Goal: Task Accomplishment & Management: Manage account settings

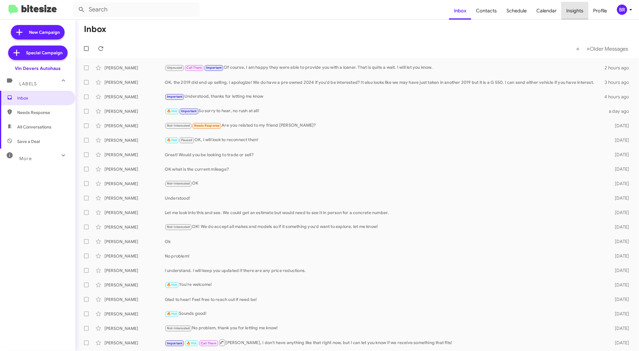
click at [585, 11] on span "Insights" at bounding box center [574, 10] width 27 height 17
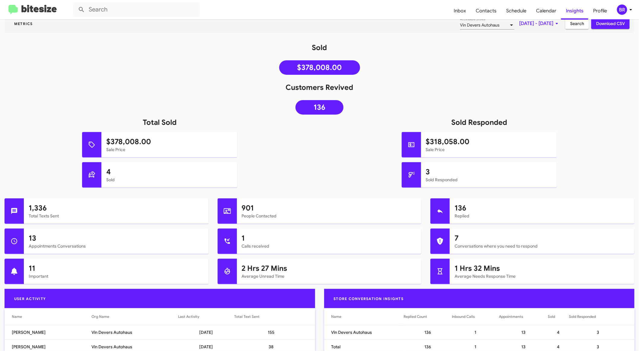
scroll to position [79, 0]
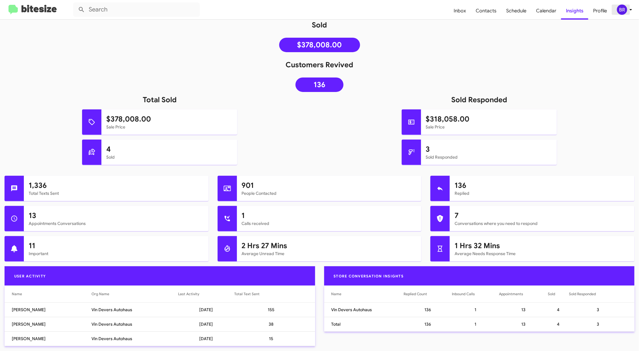
click at [625, 12] on div "BR" at bounding box center [621, 10] width 10 height 10
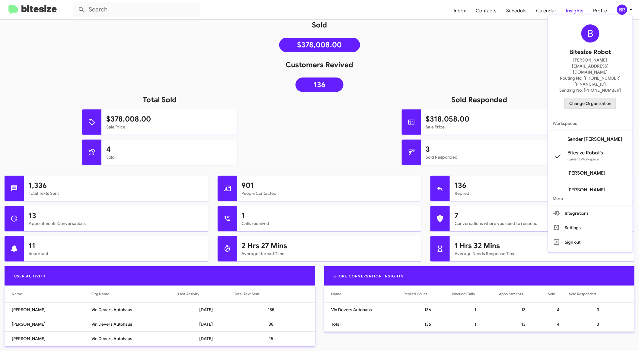
click at [604, 98] on span "Change Organization" at bounding box center [590, 103] width 42 height 10
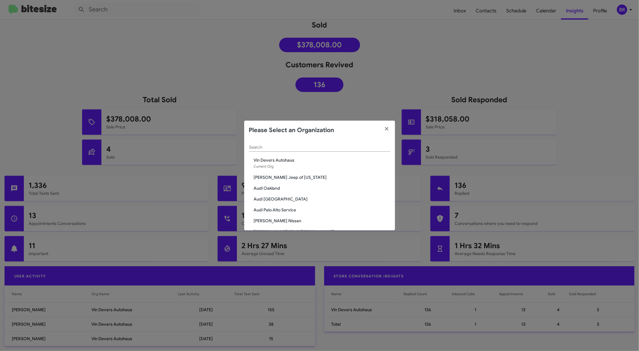
click at [298, 177] on span "[PERSON_NAME] Jeep of [US_STATE]" at bounding box center [322, 177] width 136 height 6
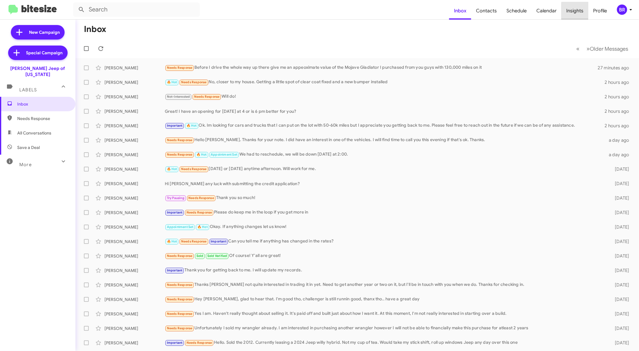
click at [581, 14] on span "Insights" at bounding box center [574, 10] width 27 height 17
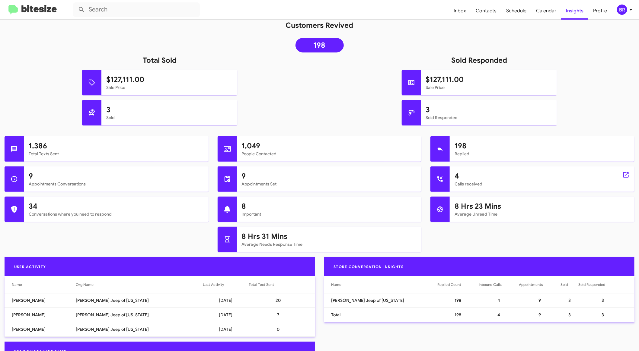
scroll to position [119, 0]
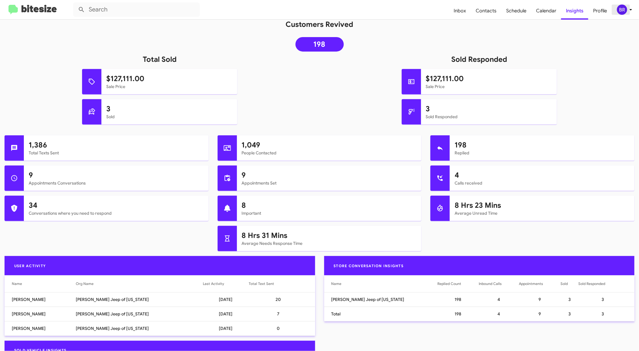
click at [624, 12] on div "BR" at bounding box center [621, 10] width 10 height 10
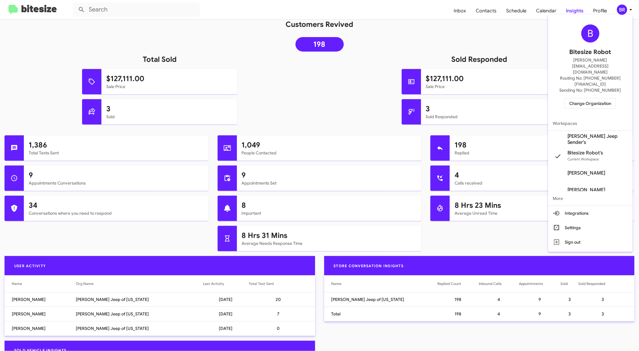
click at [603, 98] on span "Change Organization" at bounding box center [590, 103] width 42 height 10
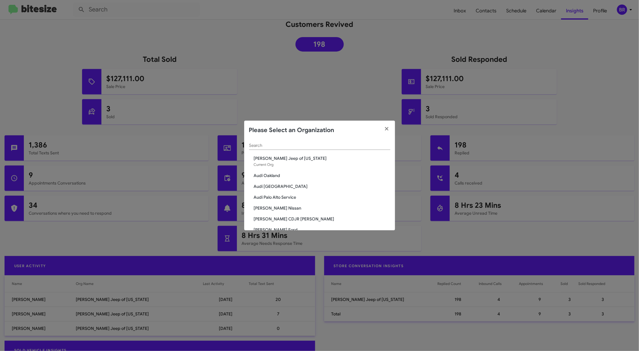
scroll to position [0, 0]
click at [304, 146] on input "Search" at bounding box center [319, 147] width 141 height 5
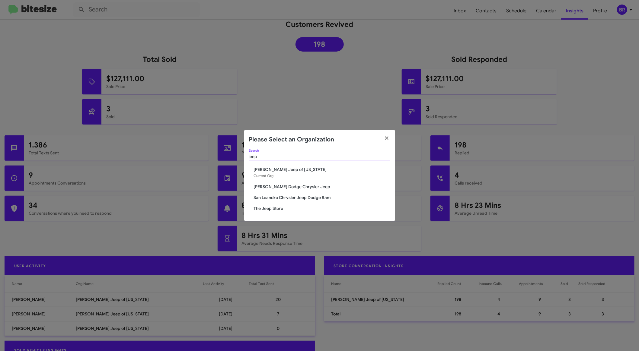
type input "jeep"
click at [271, 209] on span "The Jeep Store" at bounding box center [322, 208] width 136 height 6
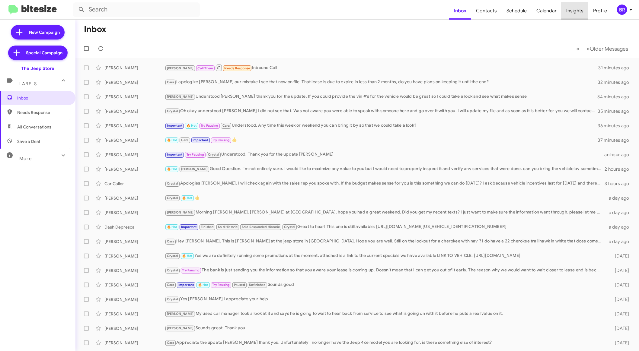
click at [579, 15] on span "Insights" at bounding box center [574, 10] width 27 height 17
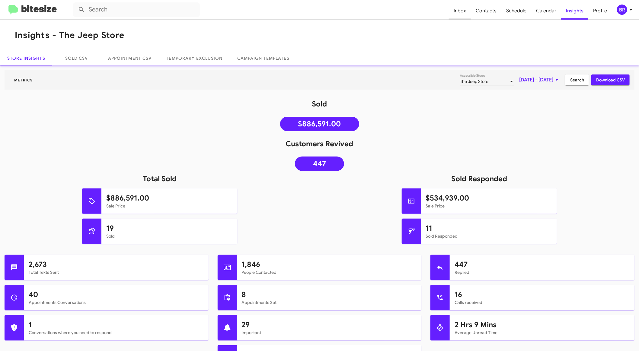
click at [461, 11] on span "Inbox" at bounding box center [459, 10] width 22 height 17
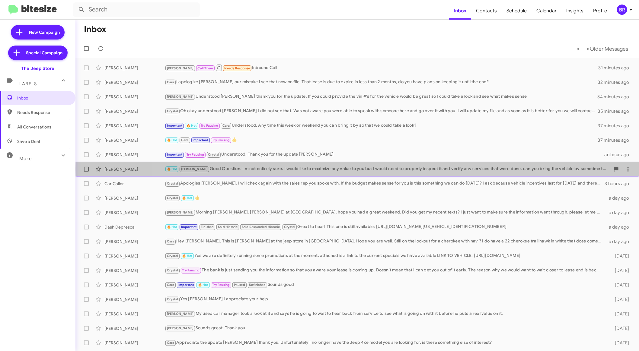
click at [401, 169] on div "🔥 Hot Andrew Good Question. I'm not entirely sure. I would like to maximize any…" at bounding box center [387, 169] width 445 height 7
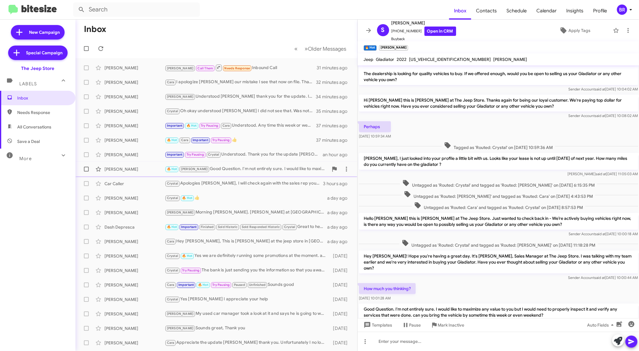
scroll to position [35, 0]
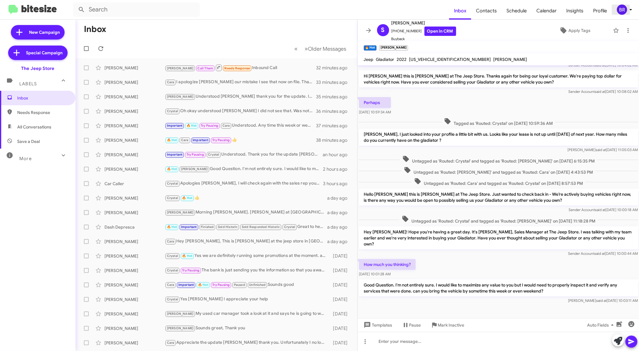
click at [616, 10] on div "BR" at bounding box center [621, 10] width 10 height 10
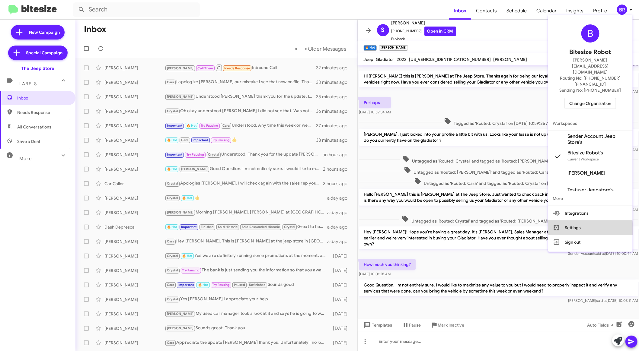
click at [586, 220] on button "Settings" at bounding box center [590, 227] width 84 height 14
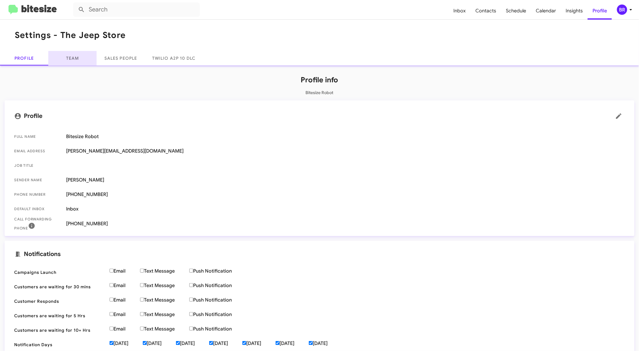
click at [81, 63] on link "Team" at bounding box center [72, 58] width 48 height 14
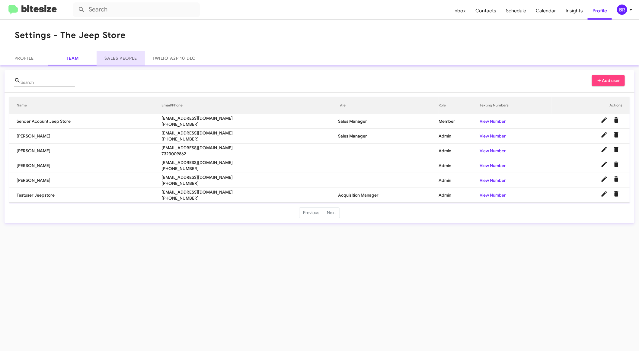
click at [119, 61] on link "Sales People" at bounding box center [121, 58] width 48 height 14
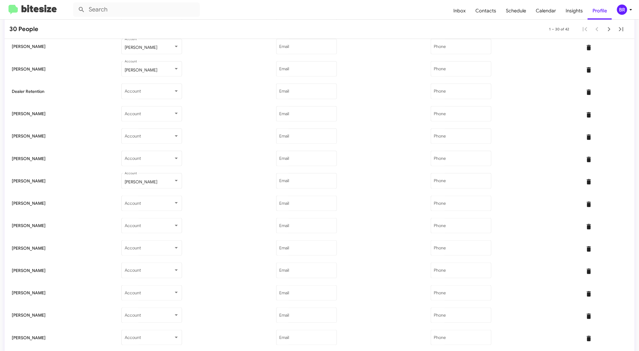
scroll to position [240, 0]
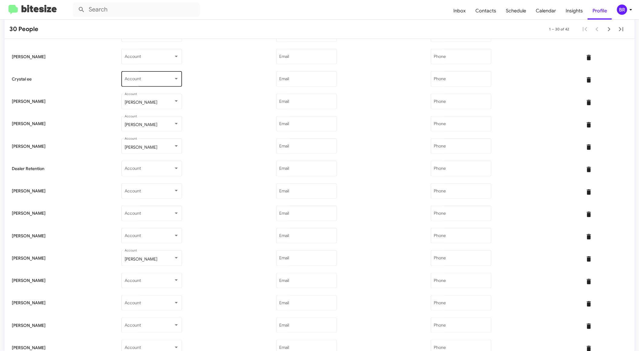
click at [165, 84] on div "Account" at bounding box center [152, 78] width 54 height 17
click at [165, 119] on span "Crystal Day" at bounding box center [161, 118] width 64 height 13
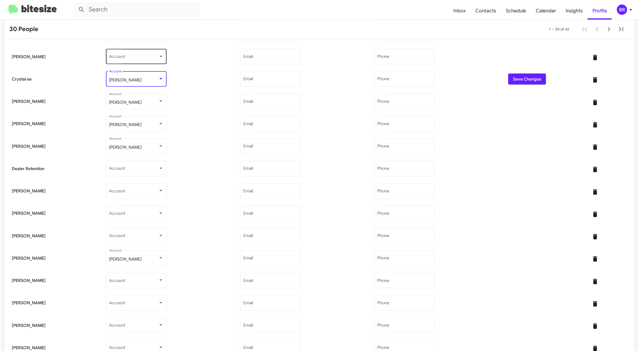
click at [156, 52] on div "Account" at bounding box center [136, 56] width 54 height 17
click at [151, 97] on span "Crystal Day" at bounding box center [145, 96] width 64 height 13
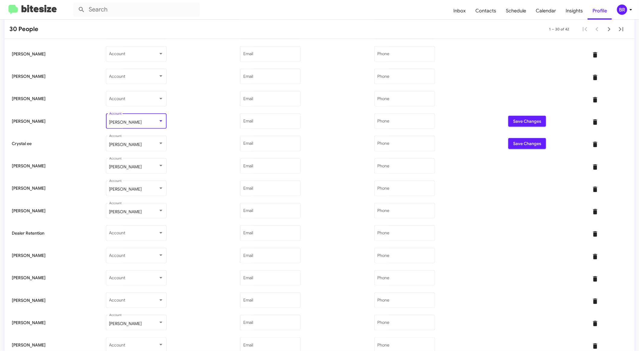
scroll to position [175, 0]
click at [520, 119] on span "Save Changes" at bounding box center [527, 121] width 28 height 11
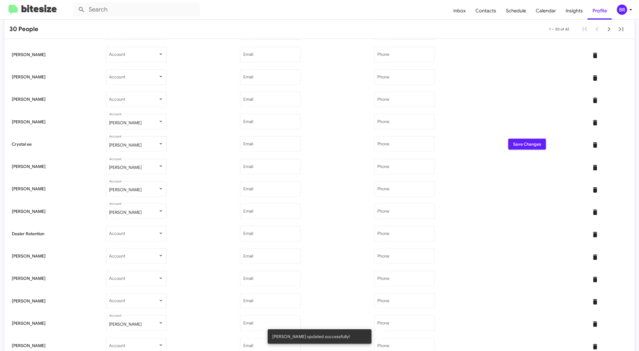
click at [524, 141] on span "Save Changes" at bounding box center [527, 144] width 28 height 11
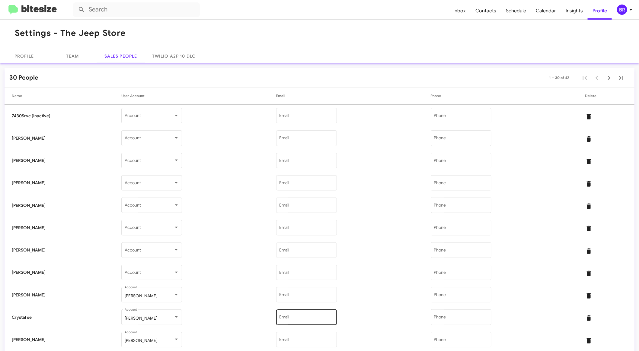
scroll to position [2, 0]
click at [628, 16] on mat-toolbar "Inbox Contacts Schedule Calendar Insights Profile BR" at bounding box center [319, 9] width 639 height 19
click at [626, 10] on div "BR" at bounding box center [621, 10] width 10 height 10
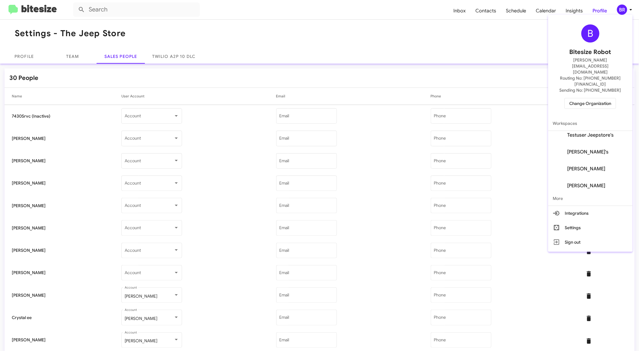
scroll to position [58, 0]
click at [472, 87] on div at bounding box center [319, 175] width 639 height 351
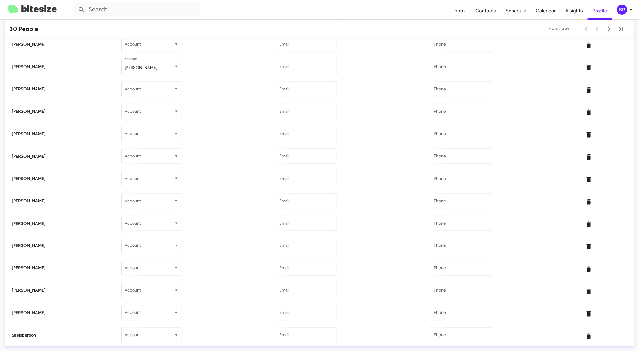
scroll to position [434, 0]
click at [467, 13] on span "Inbox" at bounding box center [459, 10] width 22 height 17
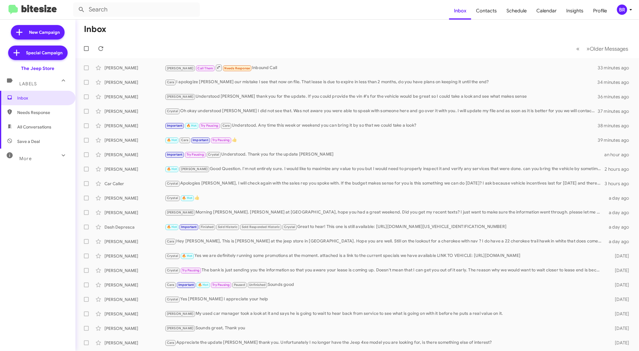
click at [626, 11] on div "BR" at bounding box center [621, 10] width 10 height 10
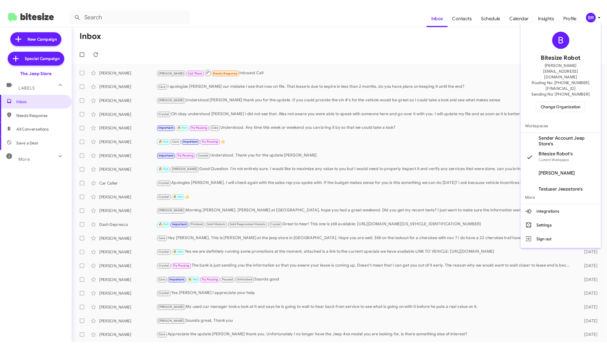
scroll to position [58, 0]
